Goal: Register for event/course

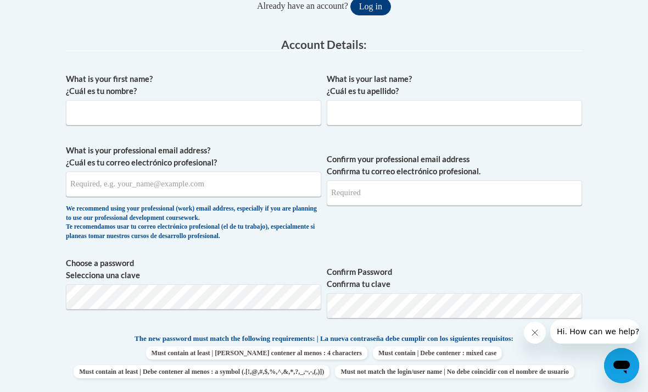
scroll to position [280, 0]
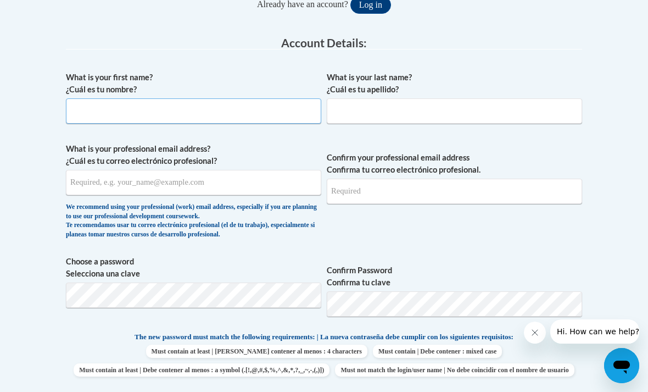
click at [86, 102] on input "What is your first name? ¿Cuál es tu nombre?" at bounding box center [193, 110] width 255 height 25
type input "Tamiya"
click at [365, 108] on input "What is your last name? ¿Cuál es tu apellido?" at bounding box center [454, 110] width 255 height 25
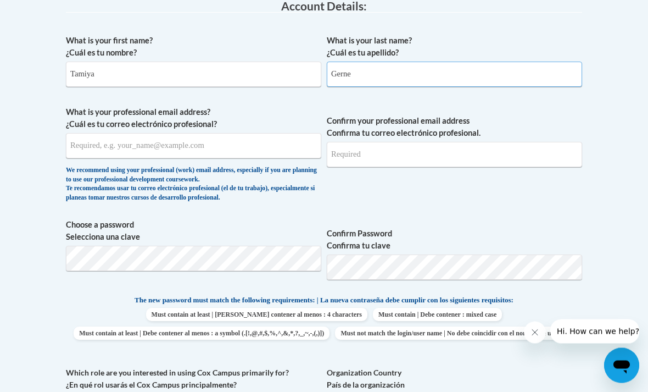
scroll to position [316, 0]
type input "Gerne"
click at [93, 149] on input "What is your professional email address? ¿Cuál es tu correo electrónico profesi…" at bounding box center [193, 145] width 255 height 25
type input "[EMAIL_ADDRESS][DOMAIN_NAME]"
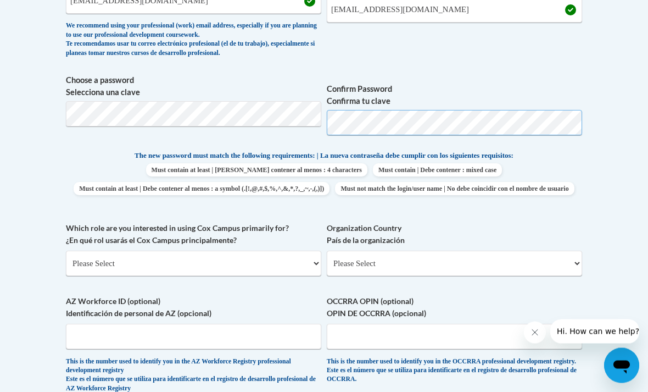
scroll to position [475, 0]
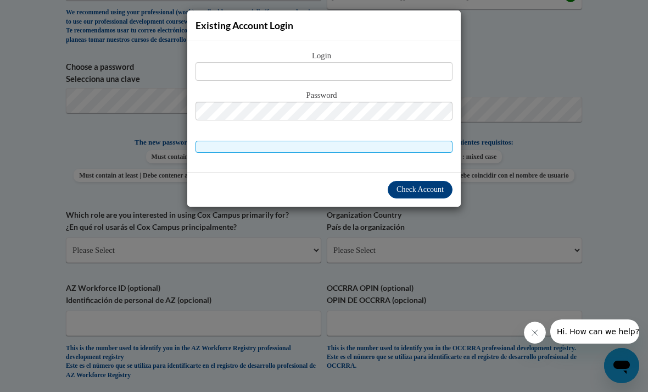
click at [525, 196] on div "Existing Account Login Login Password" at bounding box center [324, 196] width 648 height 392
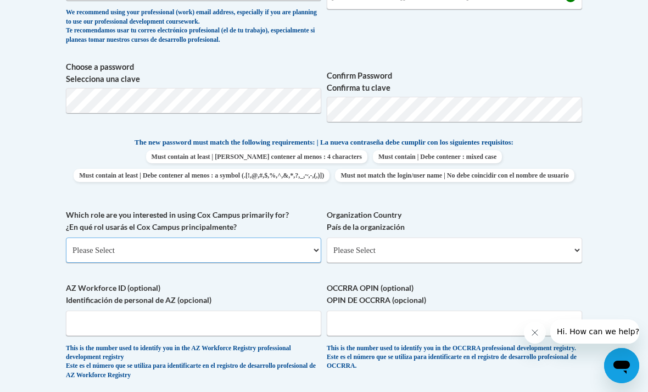
click at [294, 253] on select "Please Select College/University | Colegio/Universidad Community/Nonprofit Part…" at bounding box center [193, 249] width 255 height 25
select select "fbf2d438-af2f-41f8-98f1-81c410e29de3"
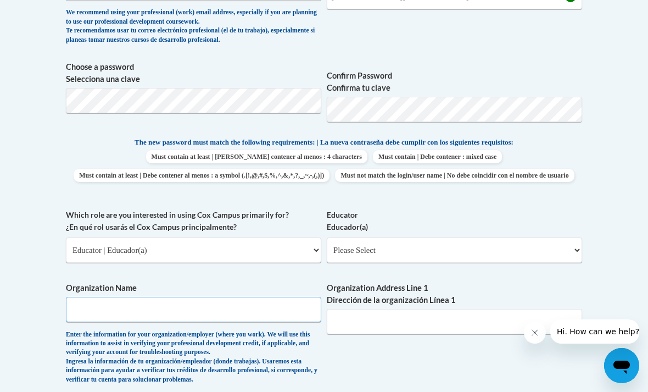
click at [257, 299] on input "Organization Name" at bounding box center [193, 309] width 255 height 25
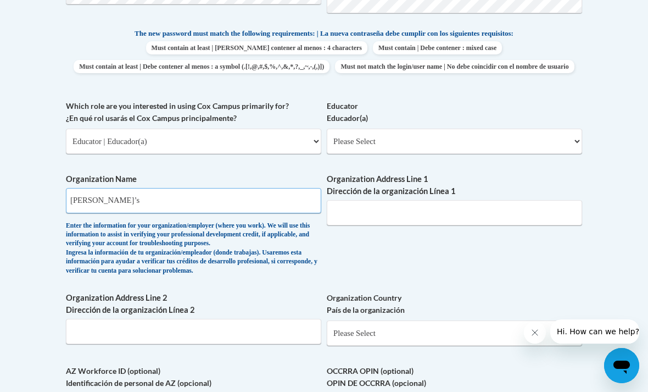
scroll to position [587, 0]
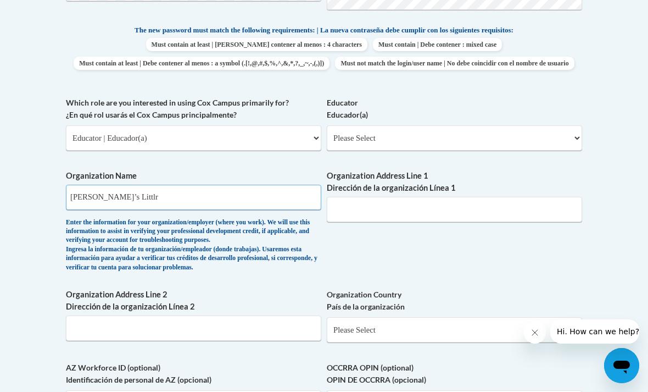
type input "Alisha’s Littlr"
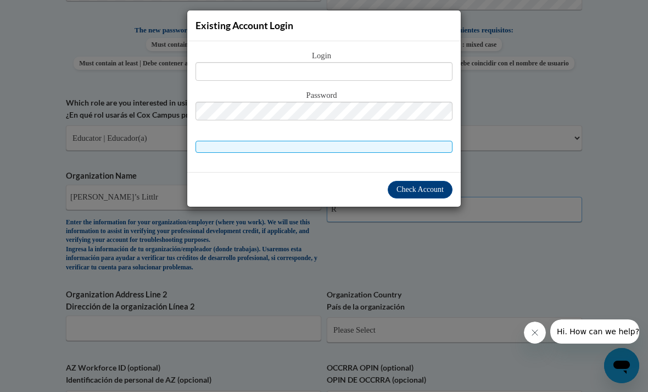
type input "R"
click at [397, 254] on div "Existing Account Login Login Password" at bounding box center [324, 196] width 648 height 392
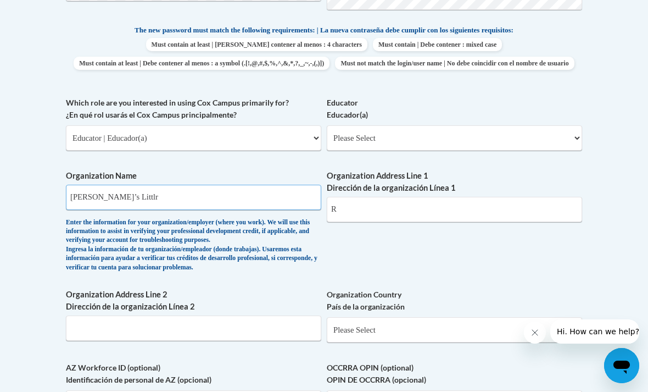
click at [231, 194] on input "Alisha’s Littlr" at bounding box center [193, 197] width 255 height 25
type input "[PERSON_NAME]’s Little Blessings Daycare"
click at [407, 205] on input "R" at bounding box center [454, 209] width 255 height 25
type input "R"
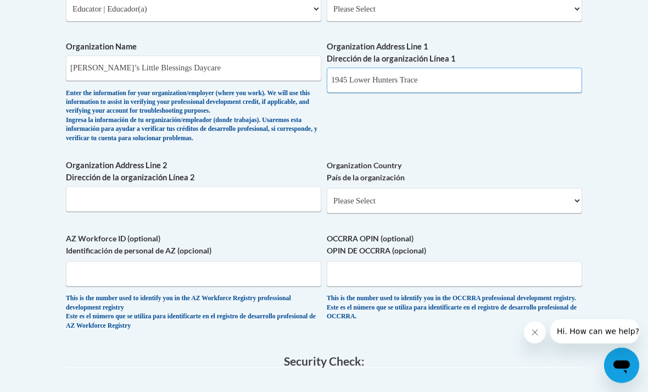
scroll to position [717, 0]
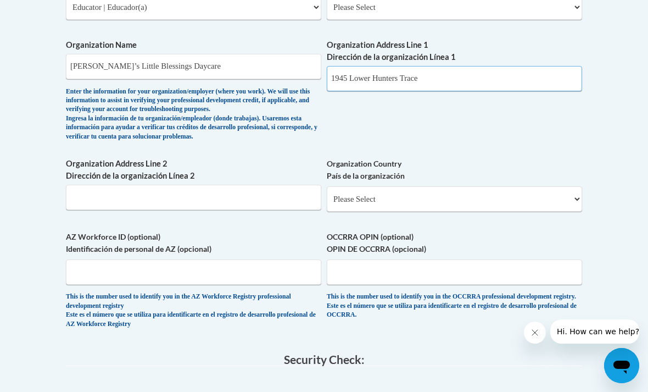
type input "1945 Lower Hunters Trace"
click at [241, 192] on input "Organization Address Line 2 Dirección de la organización Línea 2" at bounding box center [193, 197] width 255 height 25
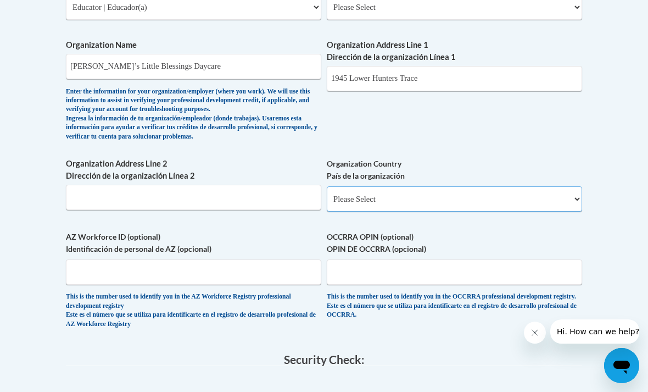
click at [420, 192] on select "Please Select United States | Estados Unidos Outside of the United States | Fue…" at bounding box center [454, 198] width 255 height 25
select select "ad49bcad-a171-4b2e-b99c-48b446064914"
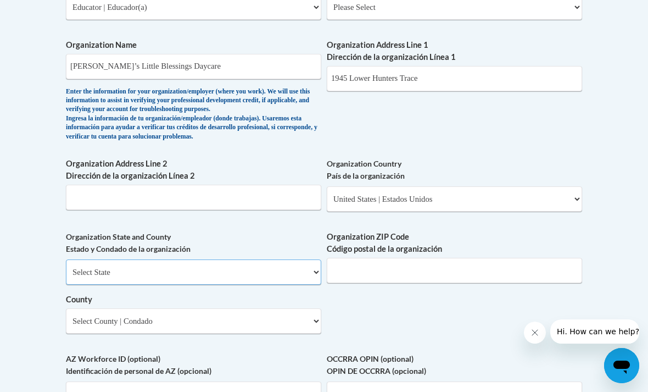
click at [252, 266] on select "Select State Alabama Alaska Arizona Arkansas California Colorado Connecticut De…" at bounding box center [193, 271] width 255 height 25
select select "Kentucky"
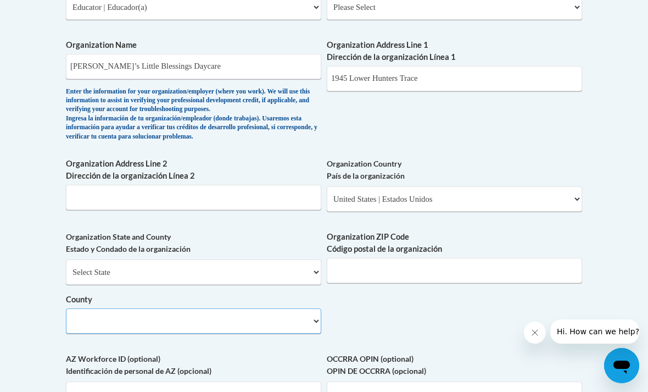
click at [221, 308] on select "County" at bounding box center [193, 320] width 255 height 25
select select "Jefferson"
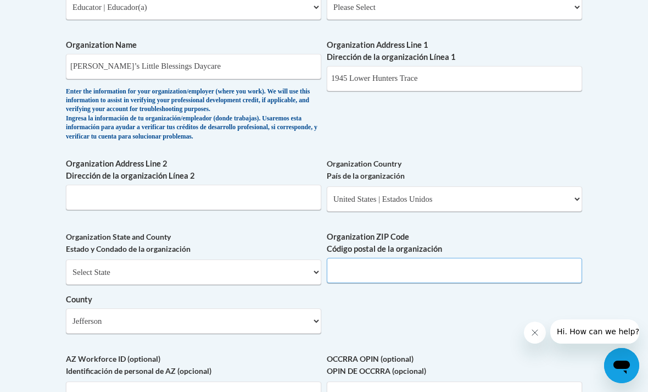
click at [447, 268] on input "Organization ZIP Code Código postal de la organización" at bounding box center [454, 270] width 255 height 25
type input "40216"
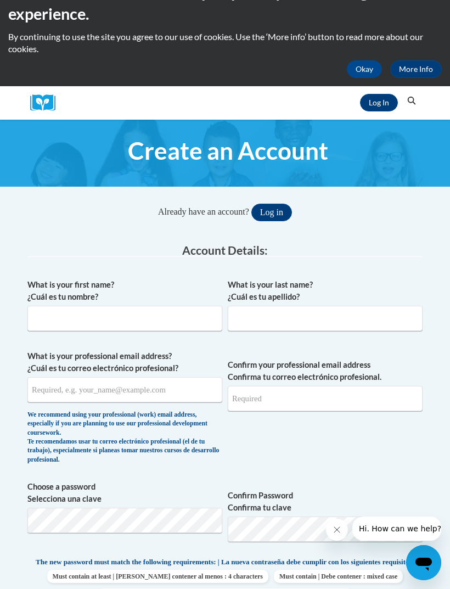
scroll to position [16, 0]
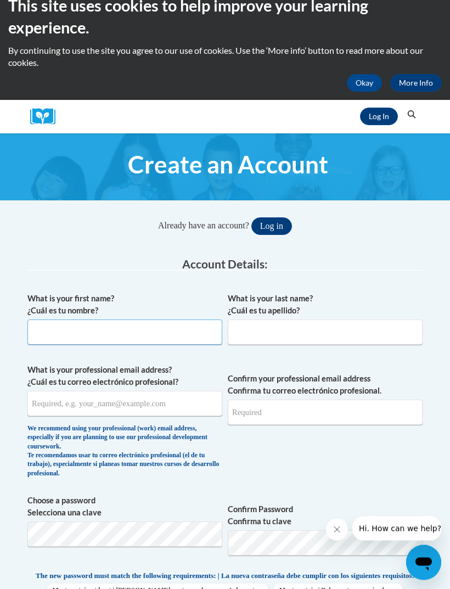
click at [182, 343] on input "What is your first name? ¿Cuál es tu nombre?" at bounding box center [124, 332] width 195 height 25
click at [382, 124] on link "Log In" at bounding box center [379, 117] width 38 height 18
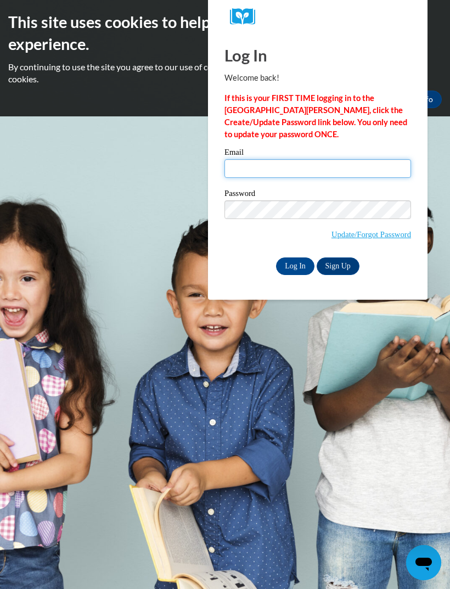
click at [318, 171] on input "Email" at bounding box center [318, 168] width 187 height 19
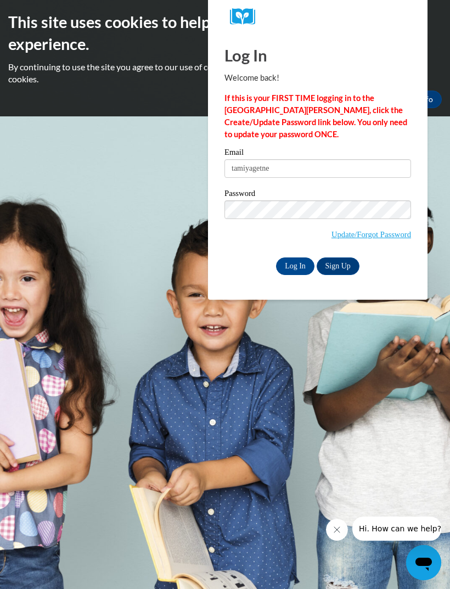
click at [185, 446] on body "This site uses cookies to help improve your learning experience. By continuing …" at bounding box center [225, 294] width 450 height 589
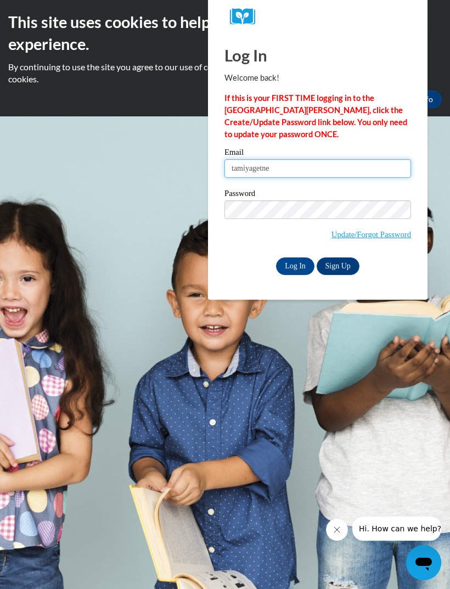
click at [299, 170] on input "tamiyagetne" at bounding box center [318, 168] width 187 height 19
type input "[EMAIL_ADDRESS][DOMAIN_NAME]"
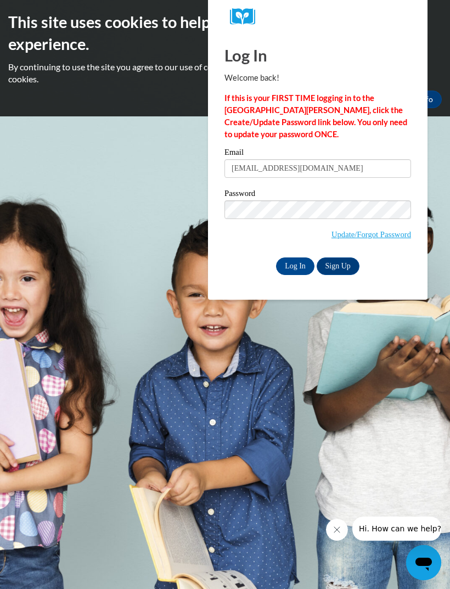
click at [385, 238] on link "Update/Forgot Password" at bounding box center [372, 234] width 80 height 9
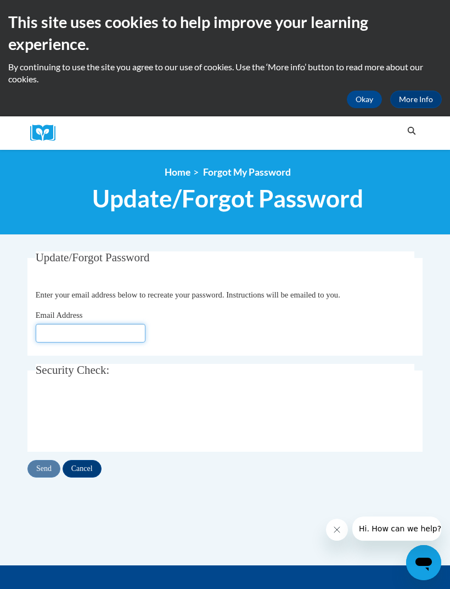
click at [118, 330] on input "Email Address" at bounding box center [91, 333] width 110 height 19
click button "Refresh captcha" at bounding box center [0, 0] width 0 height 0
type input "[EMAIL_ADDRESS][DOMAIN_NAME]"
click button "Refresh captcha" at bounding box center [0, 0] width 0 height 0
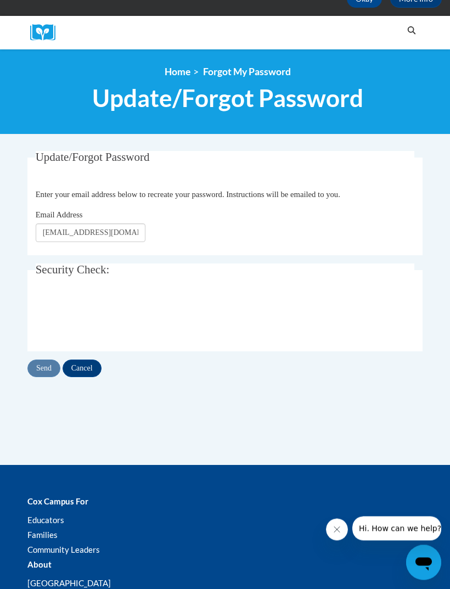
scroll to position [101, 0]
click at [36, 366] on input "Send" at bounding box center [43, 369] width 33 height 18
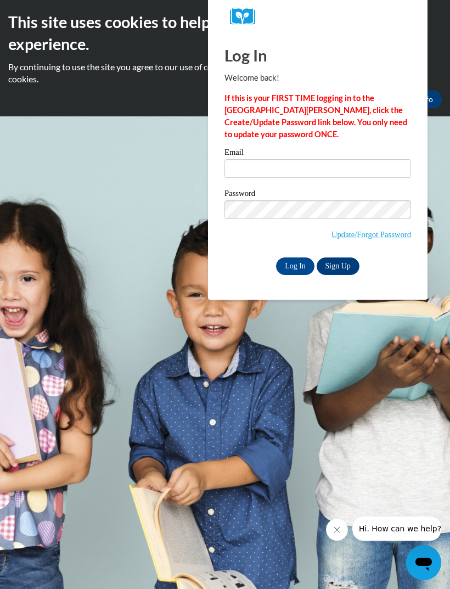
click at [333, 266] on link "Sign Up" at bounding box center [338, 267] width 43 height 18
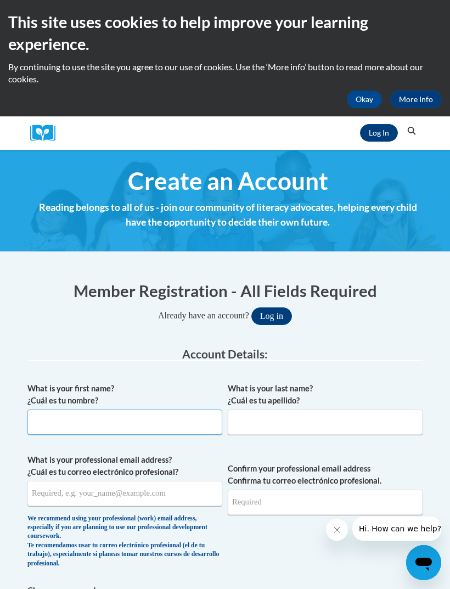
click at [185, 433] on input "What is your first name? ¿Cuál es tu nombre?" at bounding box center [124, 422] width 195 height 25
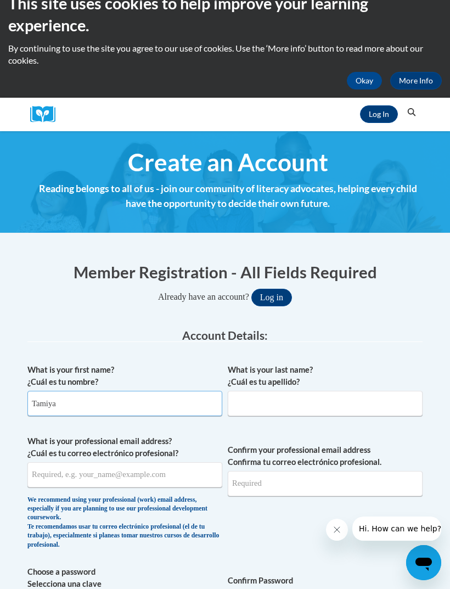
scroll to position [87, 0]
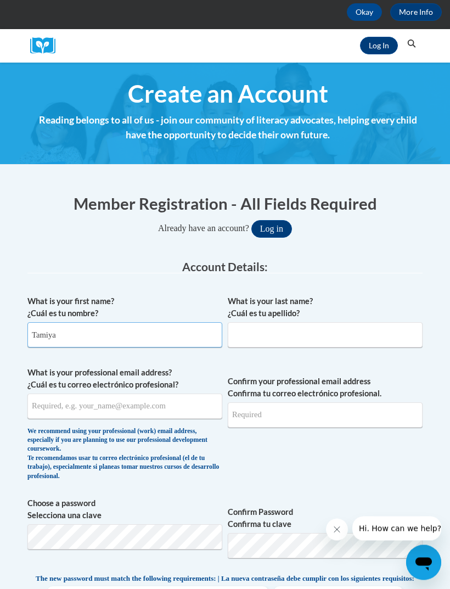
type input "Tamiya"
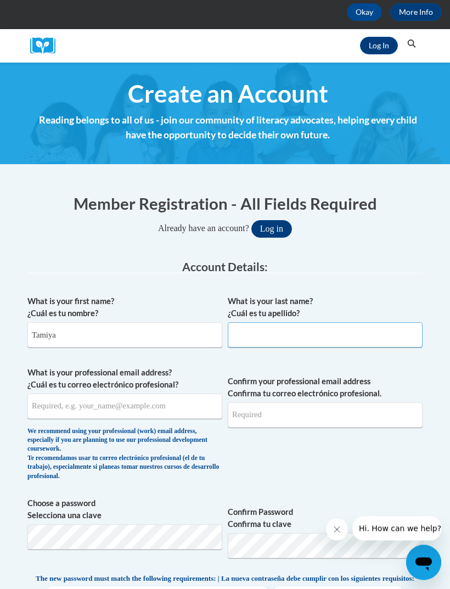
click at [307, 323] on input "What is your last name? ¿Cuál es tu apellido?" at bounding box center [325, 335] width 195 height 25
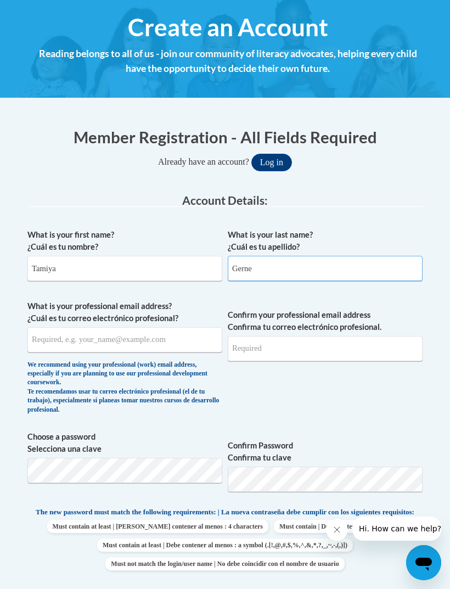
scroll to position [184, 0]
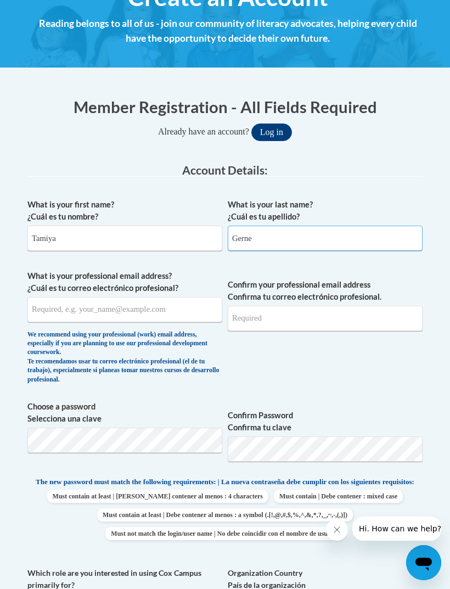
type input "Gerne"
click at [175, 318] on input "What is your professional email address? ¿Cuál es tu correo electrónico profesi…" at bounding box center [124, 309] width 195 height 25
type input "tamiyagerne@gmail.com"
click at [326, 325] on input "Confirm your professional email address Confirma tu correo electrónico profesio…" at bounding box center [325, 318] width 195 height 25
type input "tamiyagerne@gmail.com"
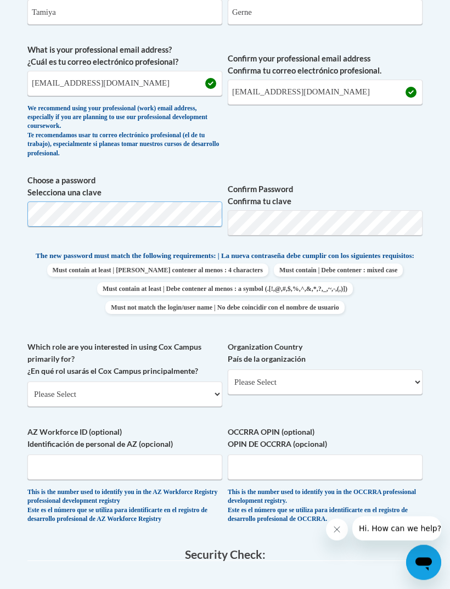
scroll to position [411, 0]
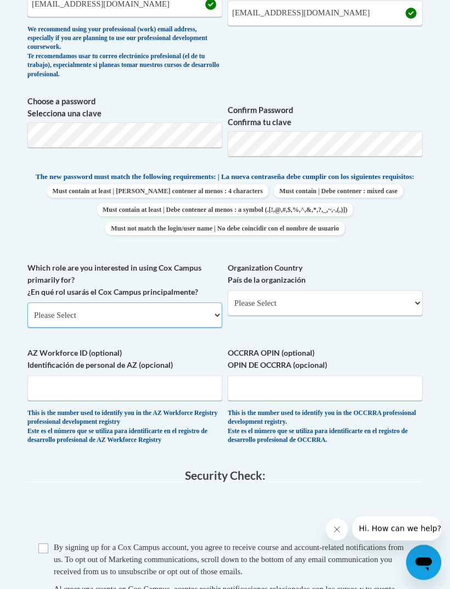
click at [175, 311] on select "Please Select College/University | Colegio/Universidad Community/Nonprofit Part…" at bounding box center [124, 315] width 195 height 25
select select "fbf2d438-af2f-41f8-98f1-81c410e29de3"
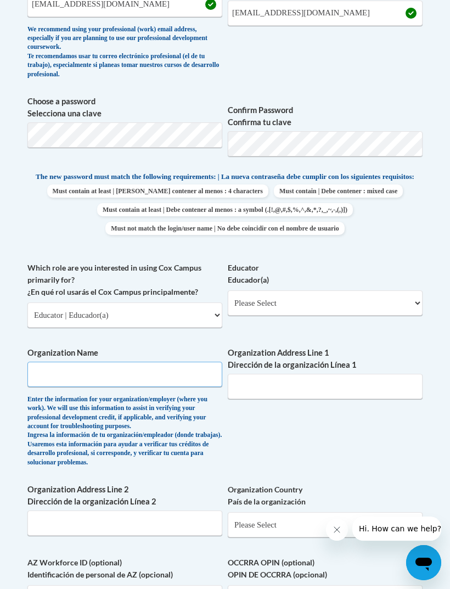
click at [124, 362] on input "Organization Name" at bounding box center [124, 374] width 195 height 25
type input "l"
type input "Alisha’s Little Blessings Daycare"
click at [280, 378] on input "Organization Address Line 1 Dirección de la organización Línea 1" at bounding box center [325, 386] width 195 height 25
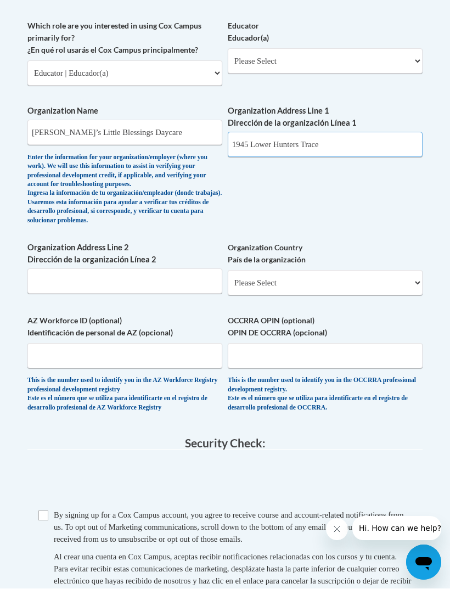
type input "1945 Lower Hunters Trace"
click at [307, 271] on select "Please Select United States | Estados Unidos Outside of the United States | Fue…" at bounding box center [325, 283] width 195 height 25
select select "ad49bcad-a171-4b2e-b99c-48b446064914"
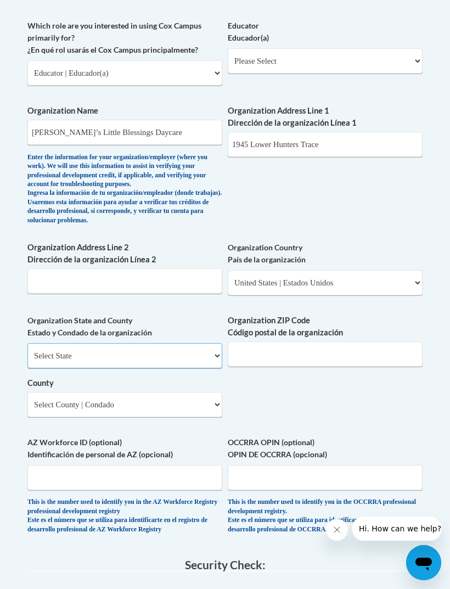
click at [181, 343] on select "Select State Alabama Alaska Arizona Arkansas California Colorado Connecticut De…" at bounding box center [124, 355] width 195 height 25
select select "Kentucky"
click at [158, 392] on select "County" at bounding box center [124, 404] width 195 height 25
click at [165, 392] on select "Select County Adair Allen Anderson Ballard Barren Bath Bell Boone Bourbon Boyd …" at bounding box center [124, 404] width 195 height 25
select select "Jefferson"
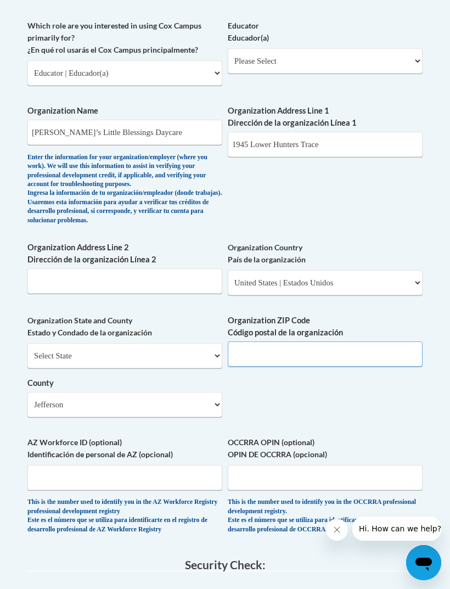
click at [320, 346] on input "Organization ZIP Code Código postal de la organización" at bounding box center [325, 354] width 195 height 25
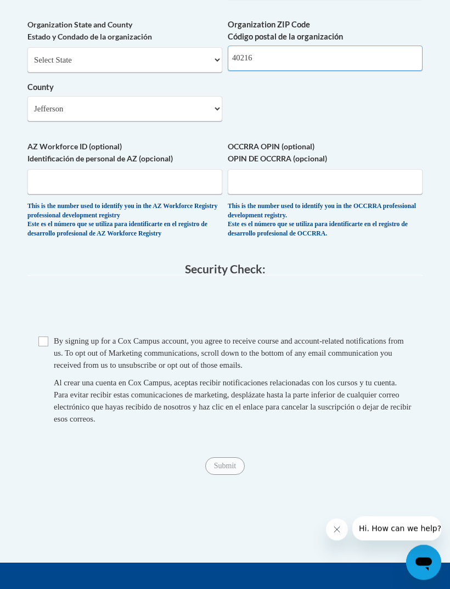
scroll to position [1032, 0]
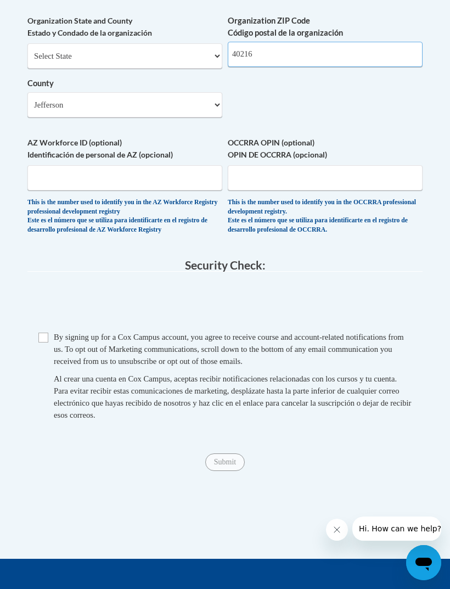
type input "40216"
click at [45, 333] on input "Checkbox" at bounding box center [43, 338] width 10 height 10
checkbox input "true"
click at [230, 454] on input "Submit" at bounding box center [225, 463] width 40 height 18
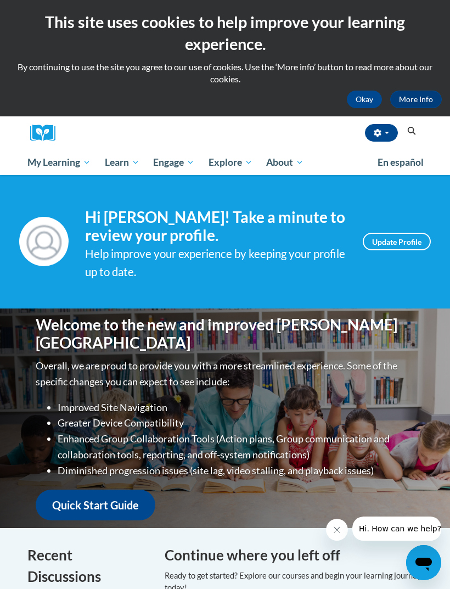
click at [384, 243] on link "Update Profile" at bounding box center [397, 242] width 68 height 18
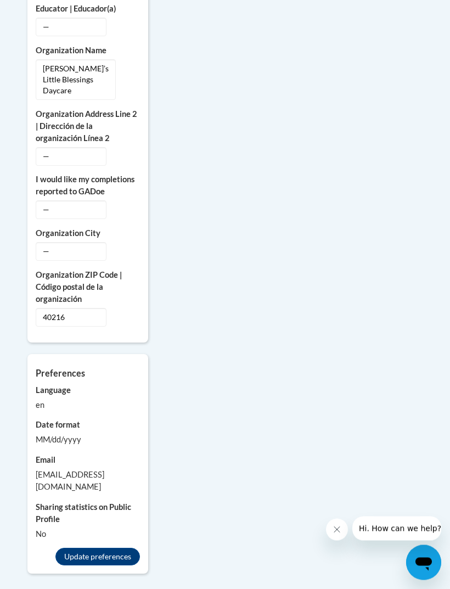
scroll to position [1078, 0]
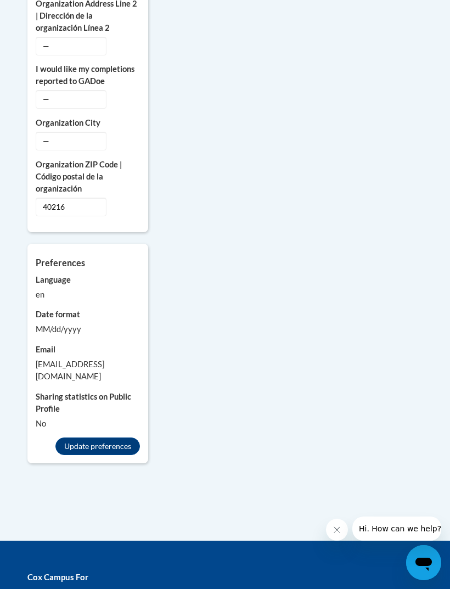
click at [110, 438] on button "Update preferences" at bounding box center [97, 447] width 85 height 18
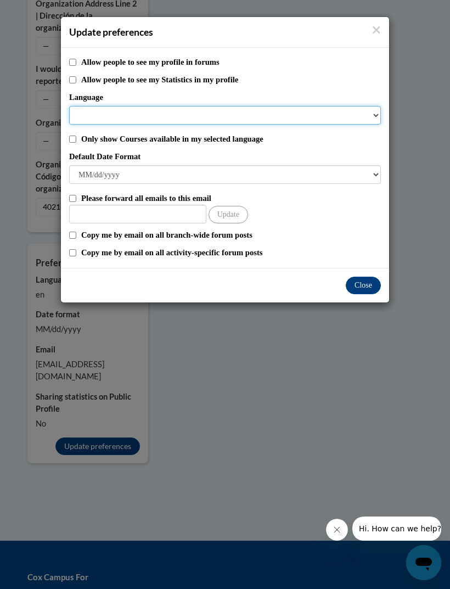
click at [287, 109] on select "Language" at bounding box center [225, 115] width 312 height 19
click at [348, 115] on select "Language" at bounding box center [225, 115] width 312 height 19
click at [363, 115] on select "Language" at bounding box center [225, 115] width 312 height 19
click at [299, 120] on select "Language" at bounding box center [225, 115] width 312 height 19
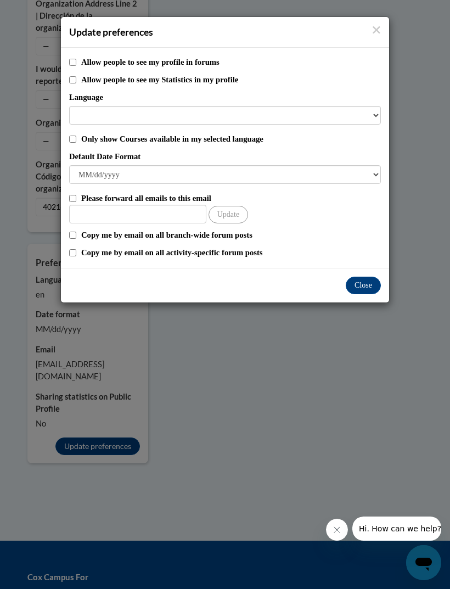
click at [265, 140] on label "Only show Courses available in my selected language" at bounding box center [231, 139] width 300 height 12
click at [76, 140] on input "Only show Courses available in my selected language" at bounding box center [72, 139] width 7 height 7
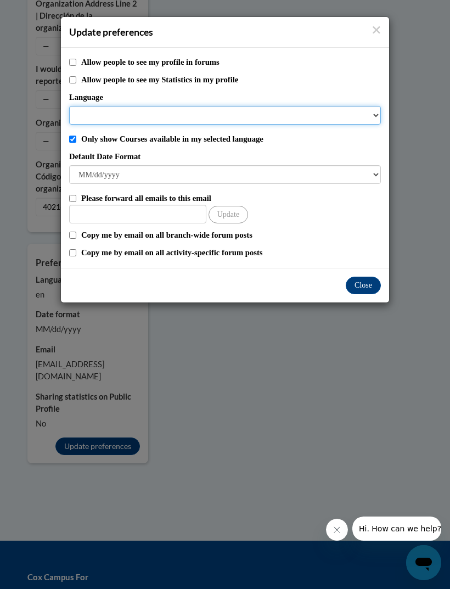
click at [293, 109] on select "Language" at bounding box center [225, 115] width 312 height 19
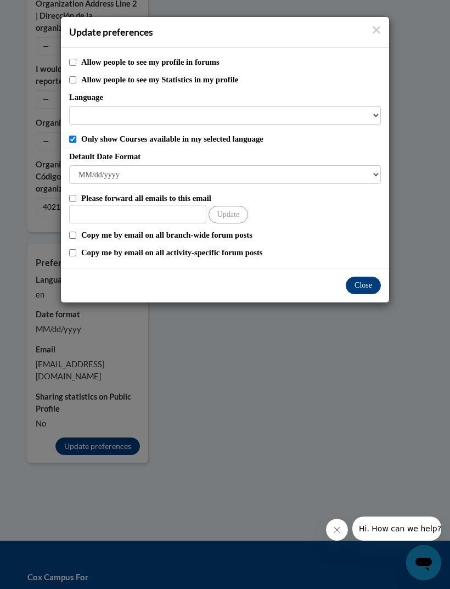
click at [255, 143] on label "Only show Courses available in my selected language" at bounding box center [231, 139] width 300 height 12
click at [76, 143] on input "Only show Courses available in my selected language" at bounding box center [72, 139] width 7 height 7
checkbox input "false"
click at [371, 40] on div "Update preferences" at bounding box center [225, 32] width 329 height 31
click at [366, 41] on div "Update preferences" at bounding box center [225, 32] width 329 height 31
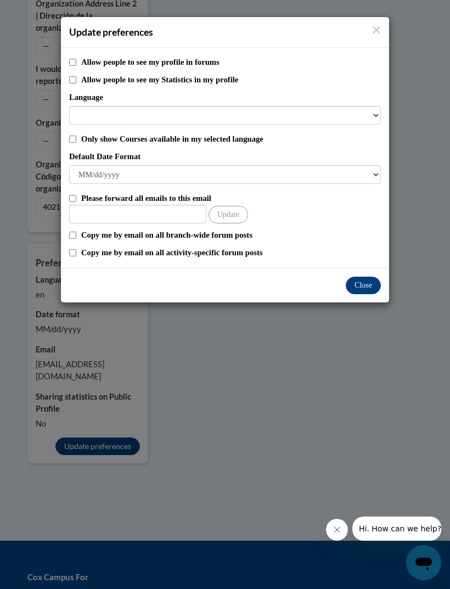
click at [370, 35] on h4 "Update preferences" at bounding box center [225, 32] width 312 height 14
click at [373, 35] on icon "Close" at bounding box center [376, 30] width 9 height 12
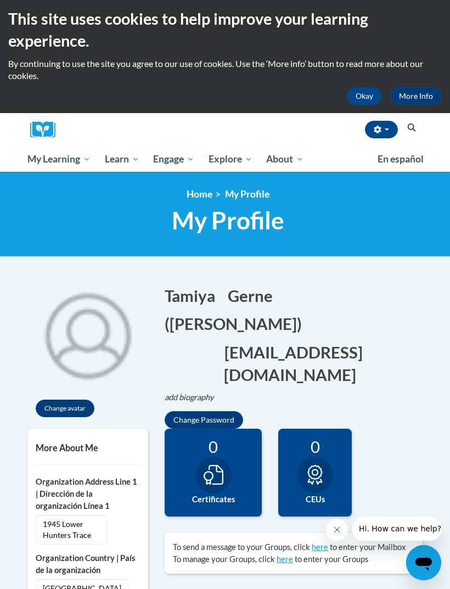
scroll to position [0, 0]
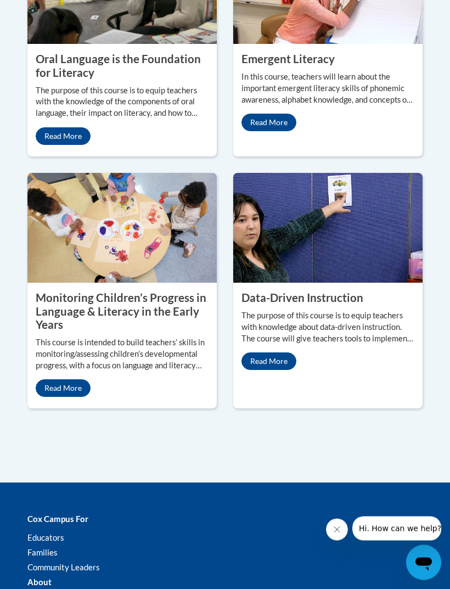
scroll to position [1489, 0]
click at [75, 397] on link "Read More" at bounding box center [63, 389] width 55 height 18
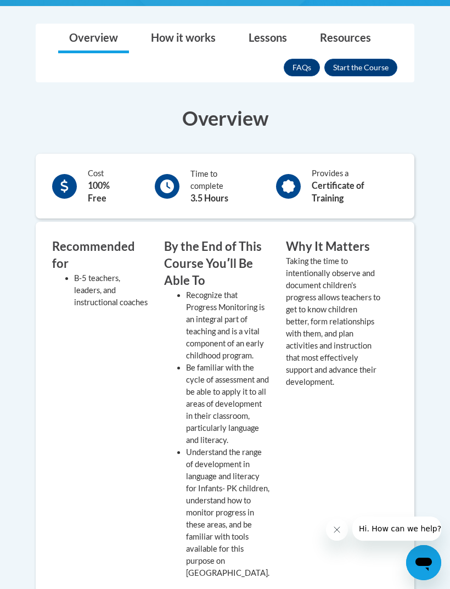
scroll to position [359, 0]
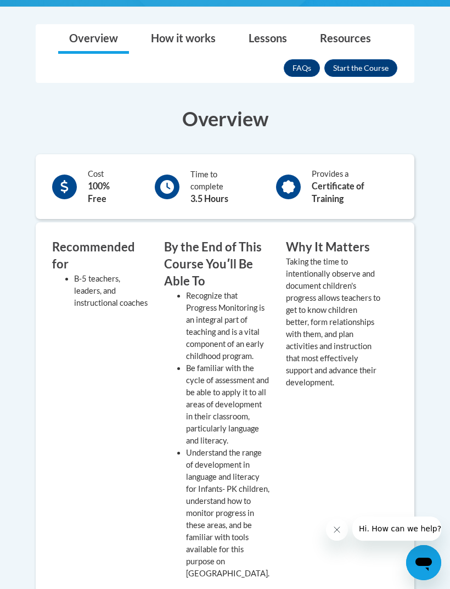
click at [382, 72] on button "Enroll" at bounding box center [361, 68] width 73 height 18
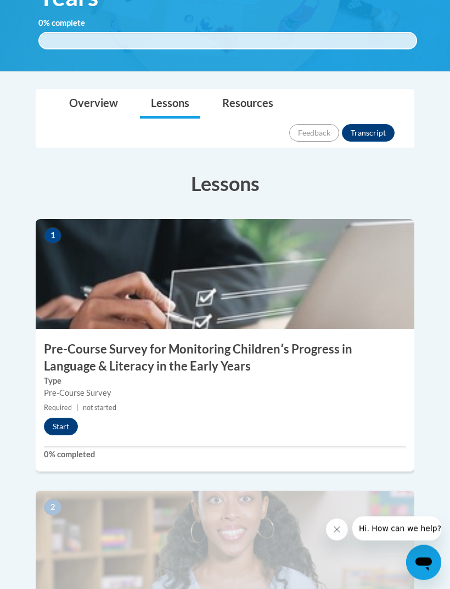
scroll to position [303, 0]
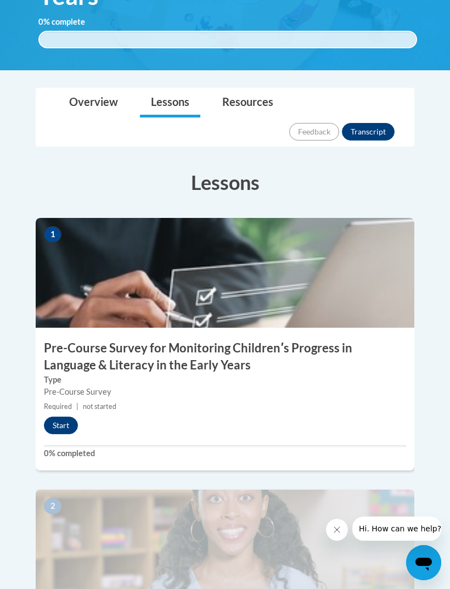
click at [62, 417] on button "Start" at bounding box center [61, 426] width 34 height 18
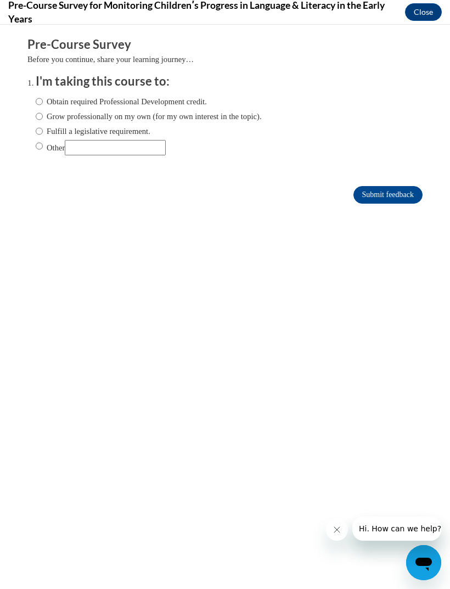
scroll to position [0, 0]
click at [43, 102] on input "Obtain required Professional Development credit." at bounding box center [39, 102] width 7 height 12
radio input "true"
click at [396, 192] on input "Submit feedback" at bounding box center [388, 195] width 69 height 18
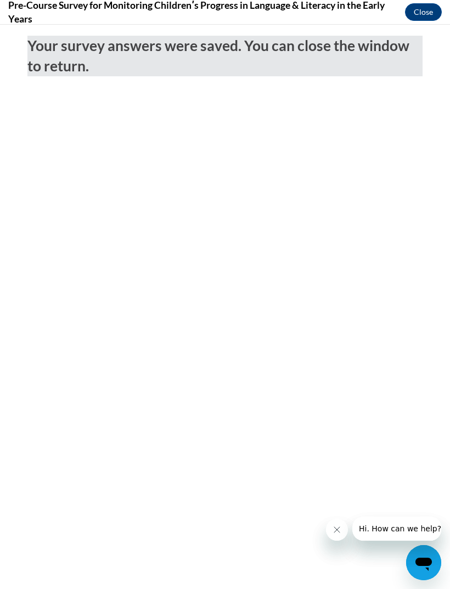
scroll to position [566, 0]
click at [419, 9] on button "Close" at bounding box center [423, 12] width 37 height 18
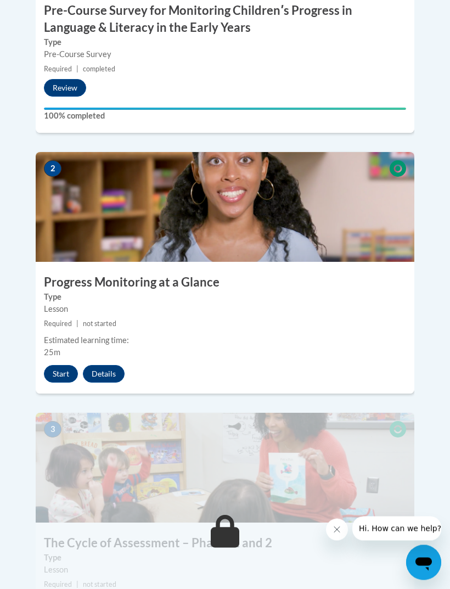
scroll to position [594, 0]
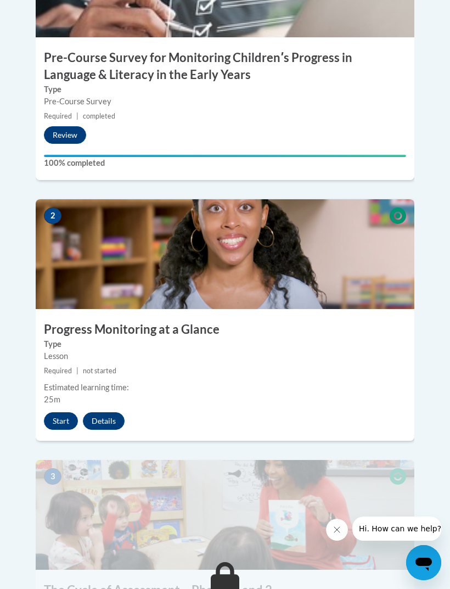
click at [59, 413] on button "Start" at bounding box center [61, 422] width 34 height 18
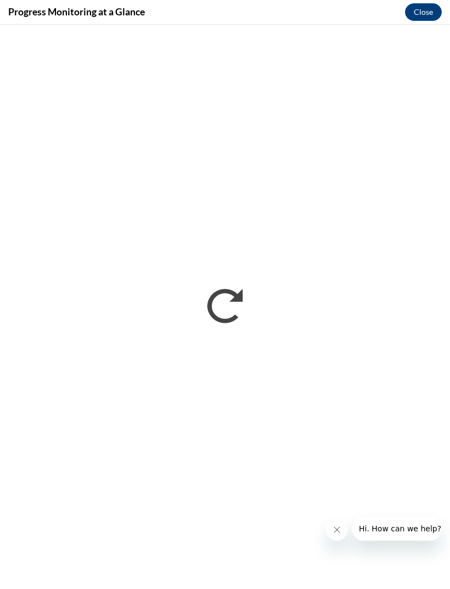
scroll to position [0, 0]
